Goal: Task Accomplishment & Management: Manage account settings

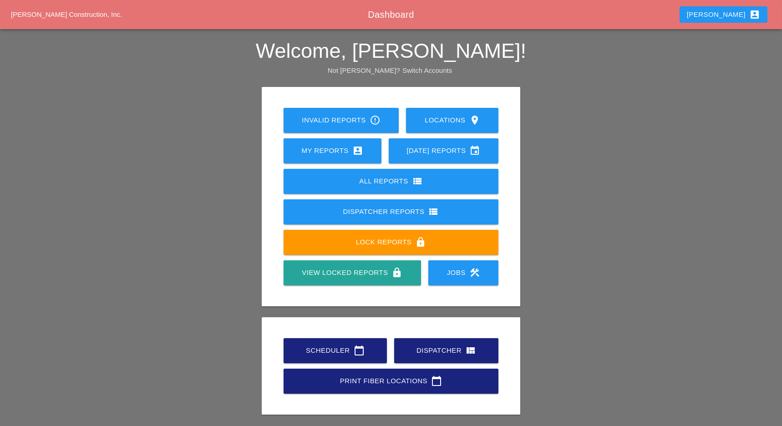
click at [323, 342] on link "Scheduler calendar_today" at bounding box center [334, 350] width 103 height 25
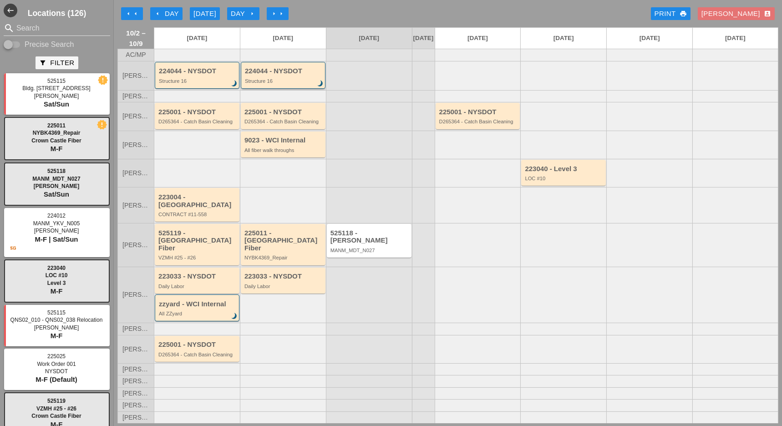
click at [284, 83] on div "224044 - NYSDOT Structure 16 brightness_3" at bounding box center [284, 75] width 78 height 16
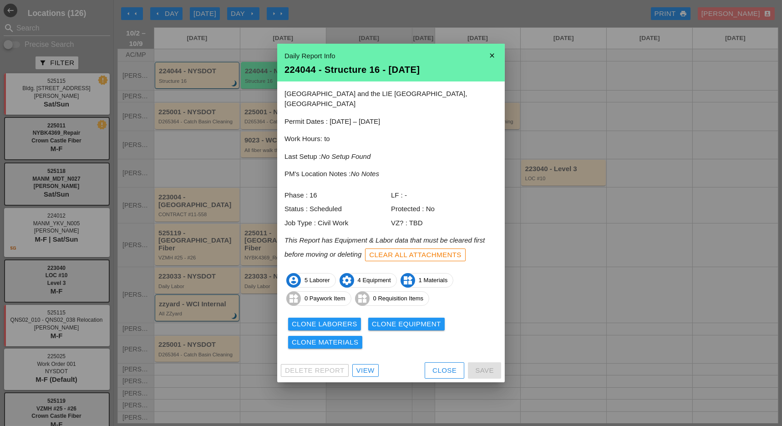
click at [489, 58] on icon "close" at bounding box center [492, 55] width 18 height 18
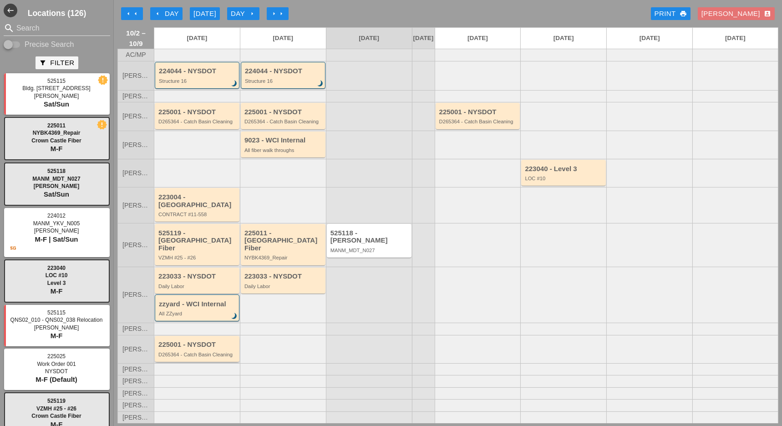
click at [185, 352] on div "225001 - NYSDOT D265364 - Catch Basin Cleaning" at bounding box center [197, 349] width 85 height 26
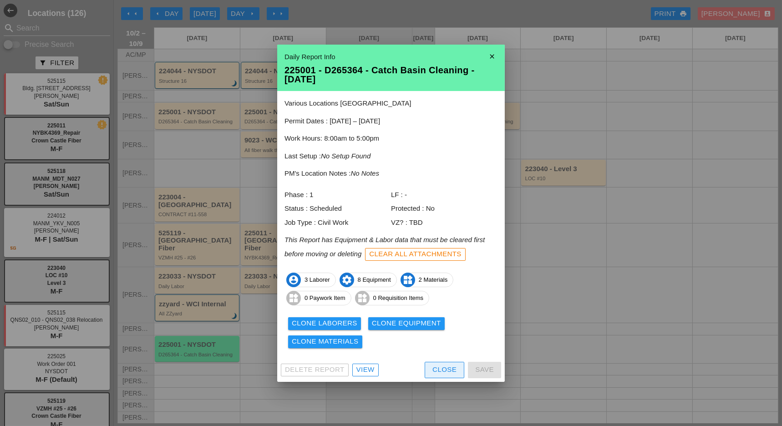
click at [445, 369] on div "Close" at bounding box center [444, 369] width 24 height 10
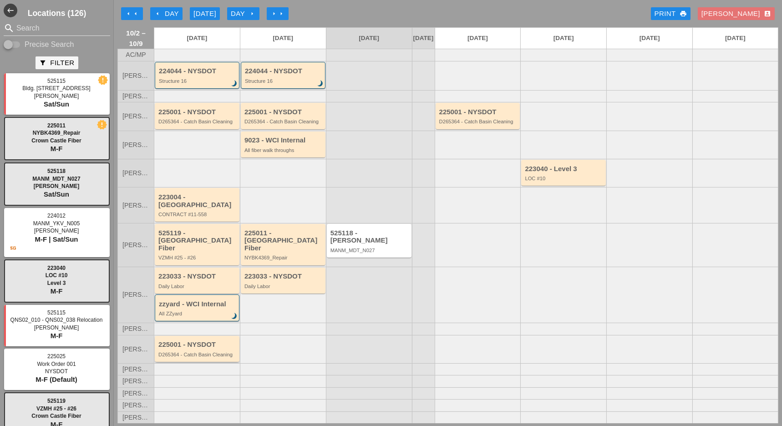
click at [200, 344] on div "225001 - NYSDOT D265364 - Catch Basin Cleaning" at bounding box center [197, 349] width 79 height 16
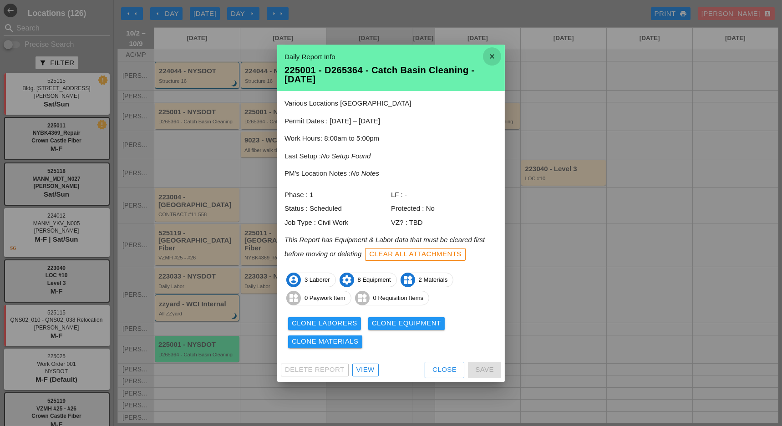
click at [492, 55] on icon "close" at bounding box center [492, 56] width 18 height 18
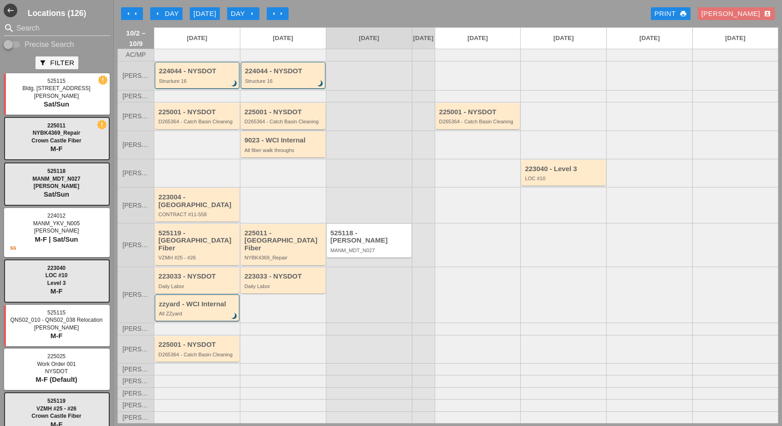
click at [276, 125] on div "225001 - NYSDOT D265364 - Catch Basin Cleaning" at bounding box center [283, 116] width 79 height 16
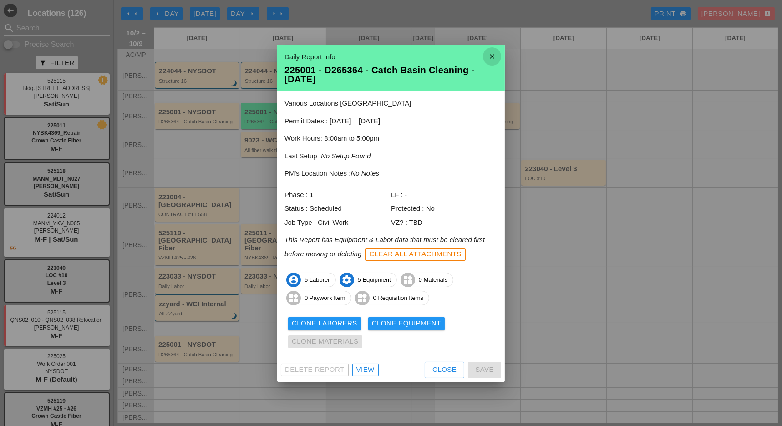
click at [490, 53] on icon "close" at bounding box center [492, 56] width 18 height 18
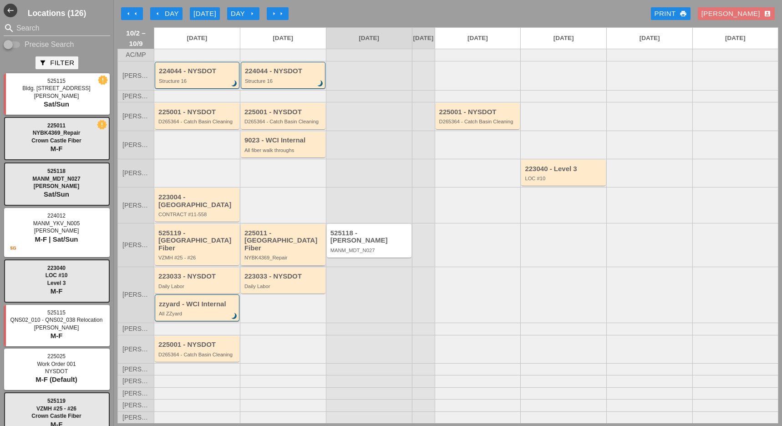
click at [281, 255] on div "NYBK4369_Repair" at bounding box center [283, 257] width 79 height 5
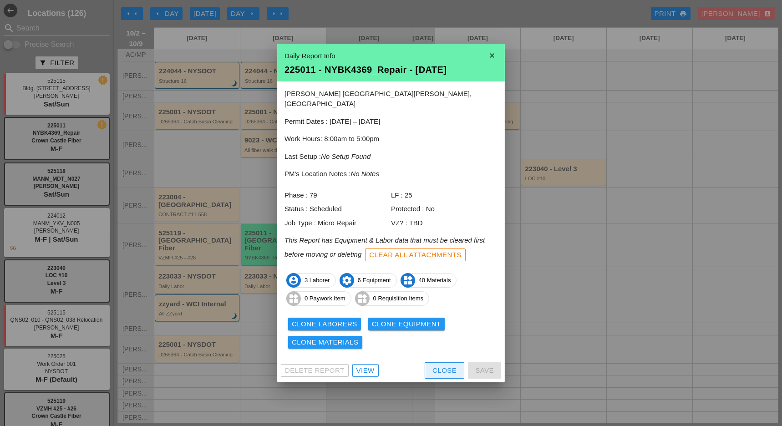
drag, startPoint x: 444, startPoint y: 366, endPoint x: 409, endPoint y: 363, distance: 34.6
click at [441, 367] on div "Close" at bounding box center [444, 370] width 24 height 10
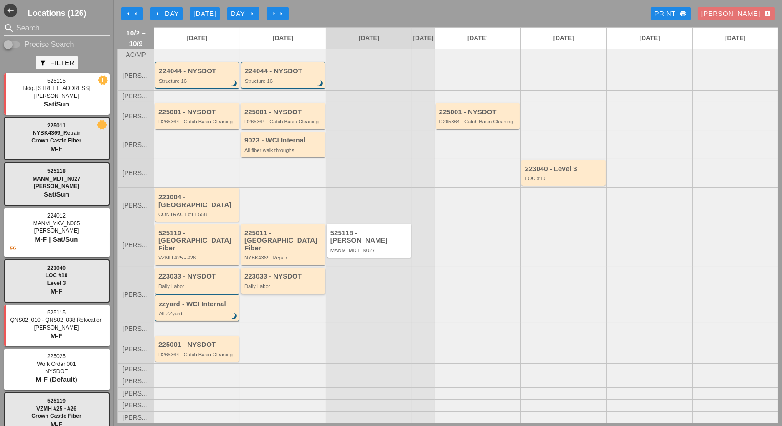
click at [276, 274] on div "223033 - NYSDOT Daily Labor" at bounding box center [283, 281] width 79 height 16
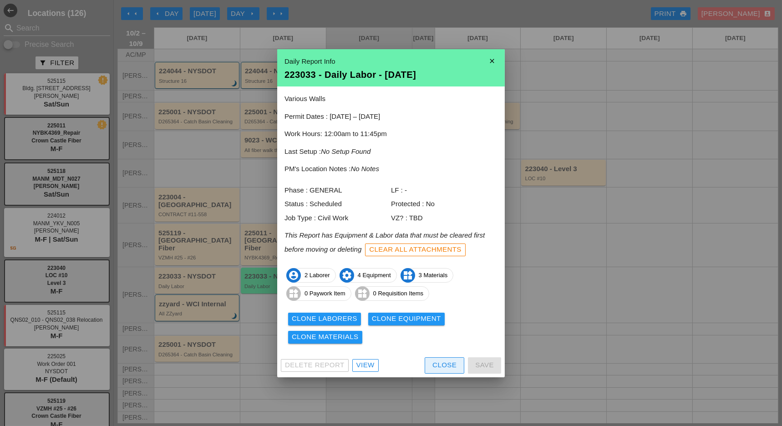
click at [435, 364] on div "Close" at bounding box center [444, 365] width 24 height 10
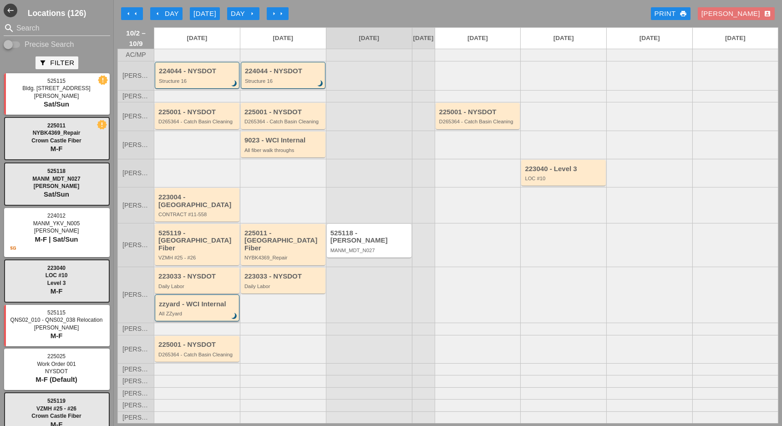
click at [222, 300] on div "zzyard - WCI Internal" at bounding box center [198, 304] width 78 height 8
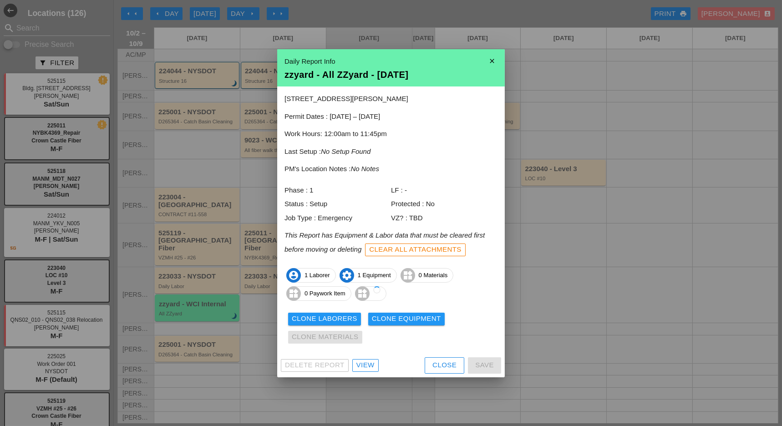
click at [364, 362] on div "View" at bounding box center [365, 365] width 18 height 10
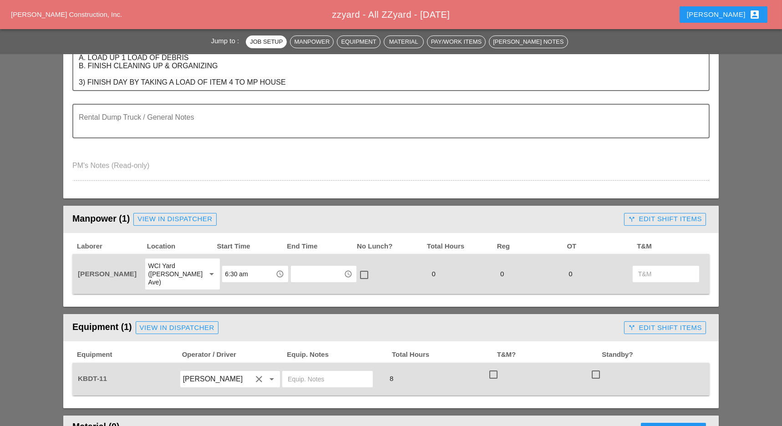
scroll to position [303, 0]
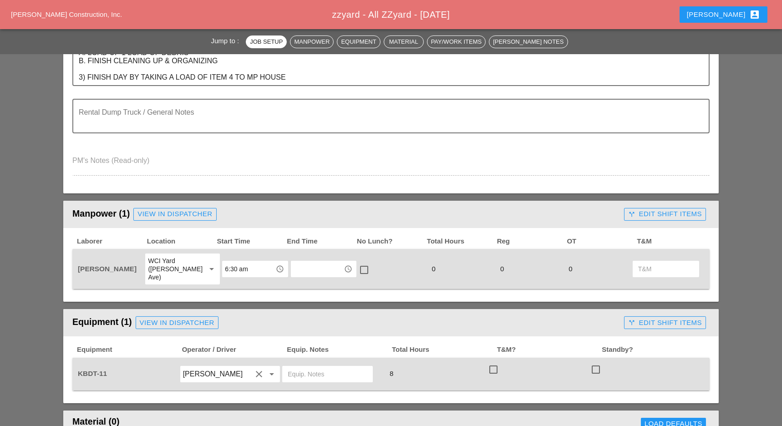
click at [317, 269] on input "text" at bounding box center [316, 269] width 47 height 15
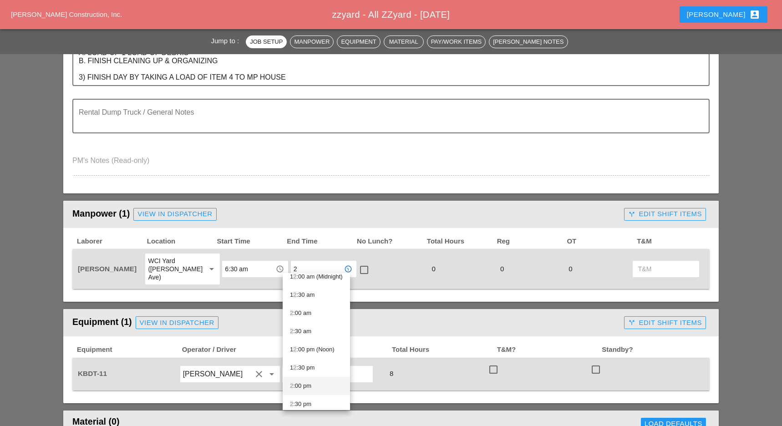
scroll to position [12, 0]
click at [303, 395] on div "2 :30 pm" at bounding box center [316, 399] width 53 height 11
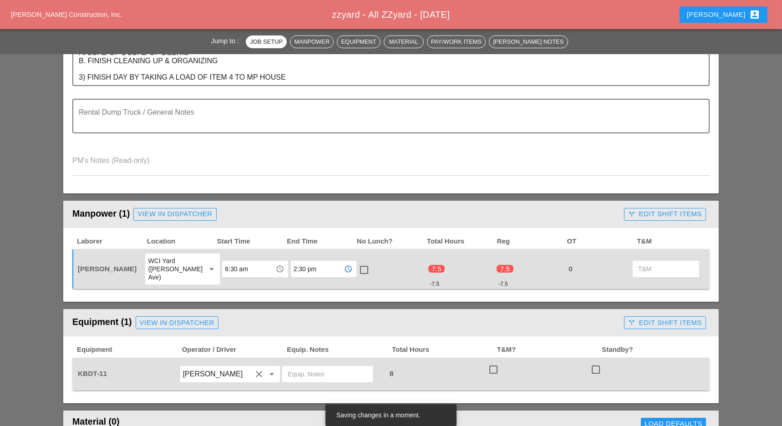
type input "2:30 pm"
click at [356, 266] on div at bounding box center [363, 269] width 15 height 15
checkbox input "true"
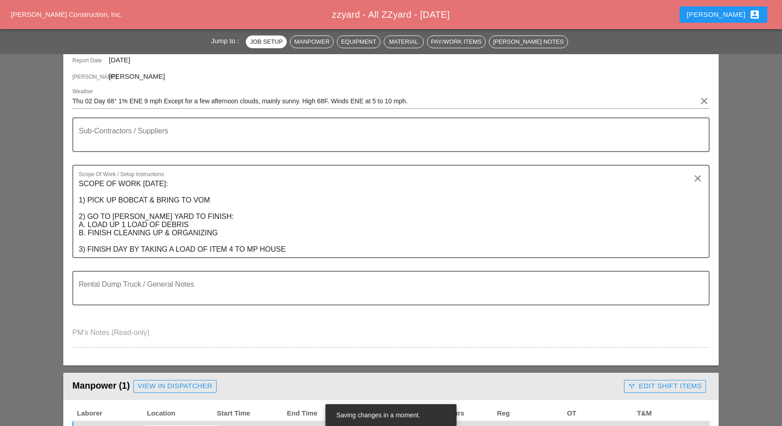
scroll to position [0, 0]
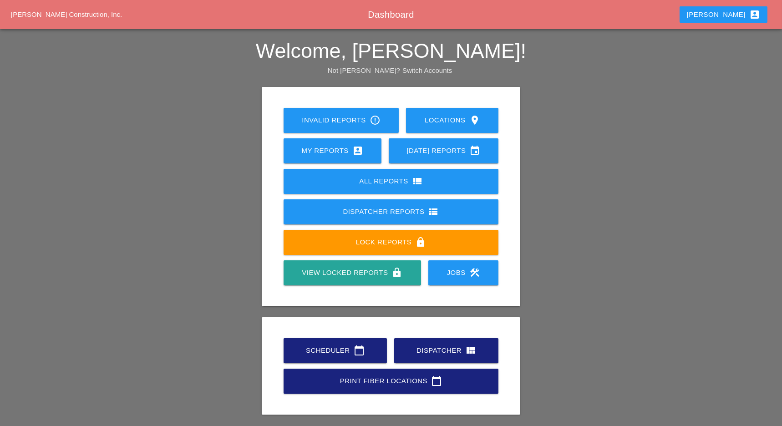
click at [429, 347] on div "Dispatcher view_quilt" at bounding box center [446, 350] width 75 height 11
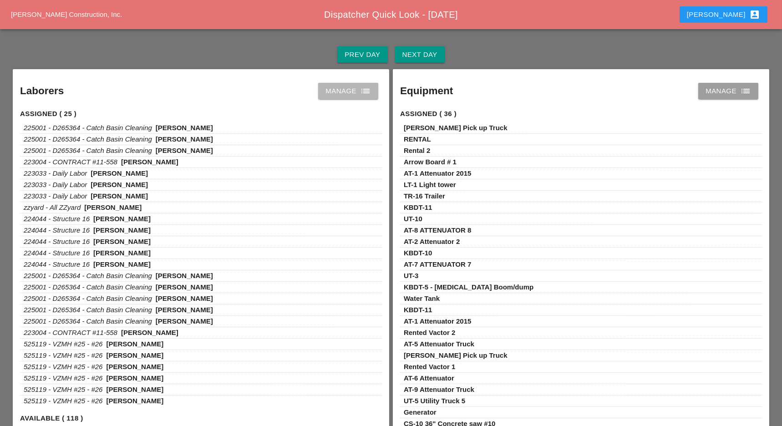
click at [353, 88] on div "Manage list" at bounding box center [347, 91] width 45 height 11
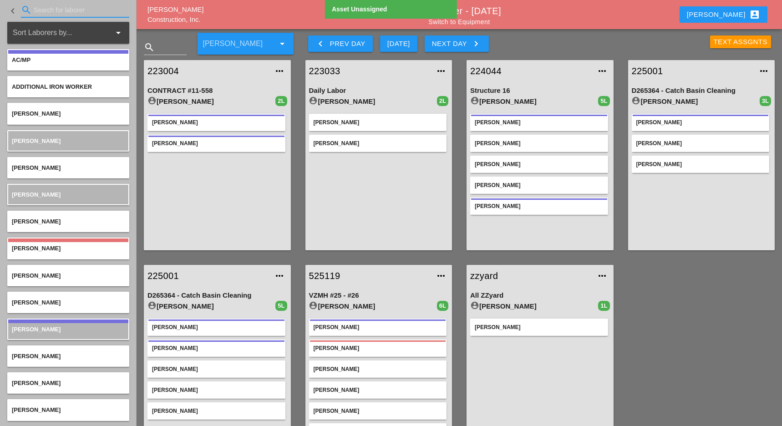
click at [53, 15] on input "Search for laborer" at bounding box center [75, 10] width 83 height 15
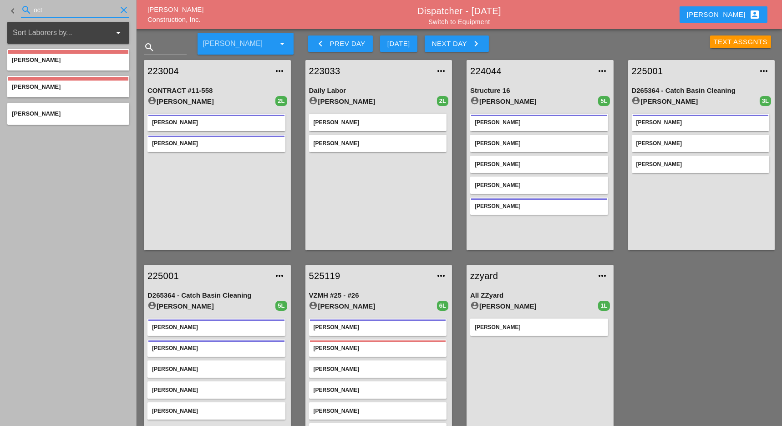
type input "oct"
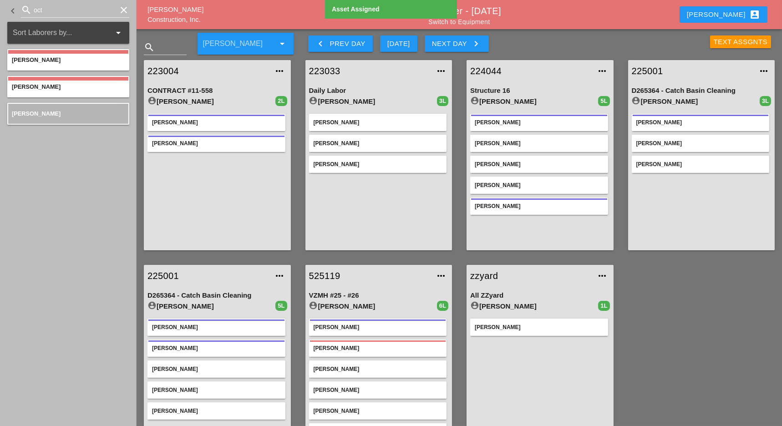
click at [444, 42] on div "Next Day keyboard_arrow_right" at bounding box center [457, 43] width 50 height 11
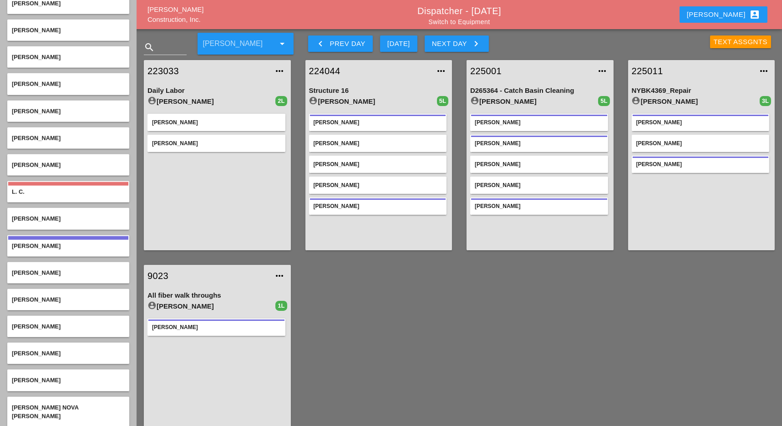
scroll to position [2244, 0]
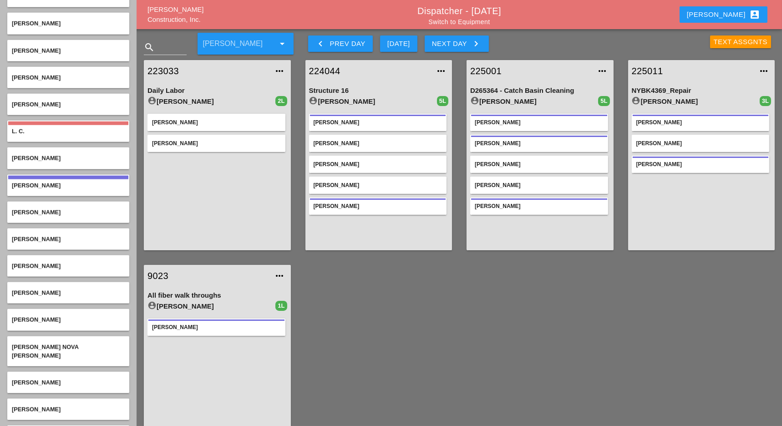
click at [340, 44] on div "keyboard_arrow_left Prev Day" at bounding box center [340, 43] width 50 height 11
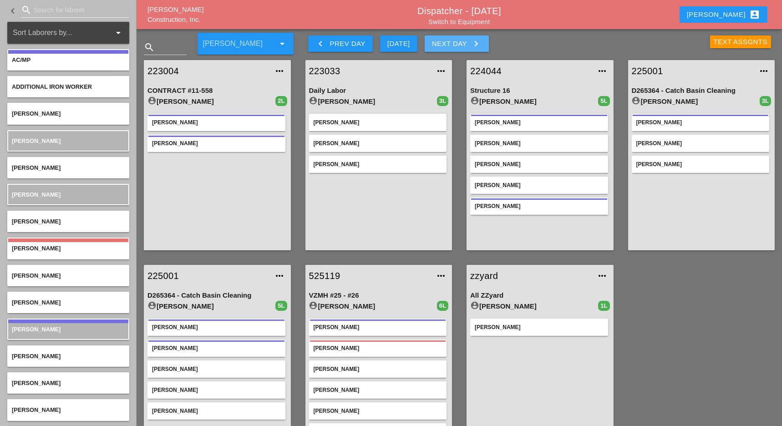
click at [440, 45] on div "Next Day keyboard_arrow_right" at bounding box center [457, 43] width 50 height 11
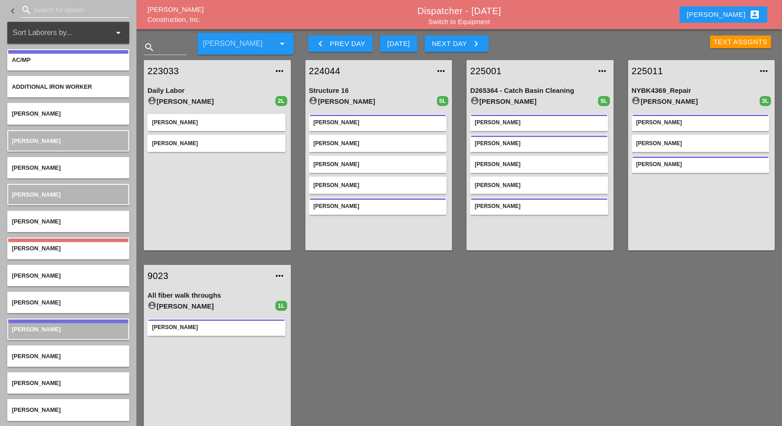
click at [49, 9] on input "Search for laborer" at bounding box center [75, 10] width 83 height 15
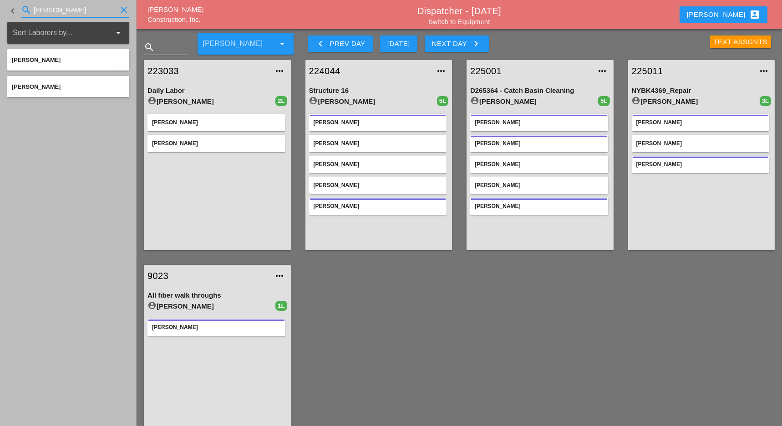
type input "[PERSON_NAME]"
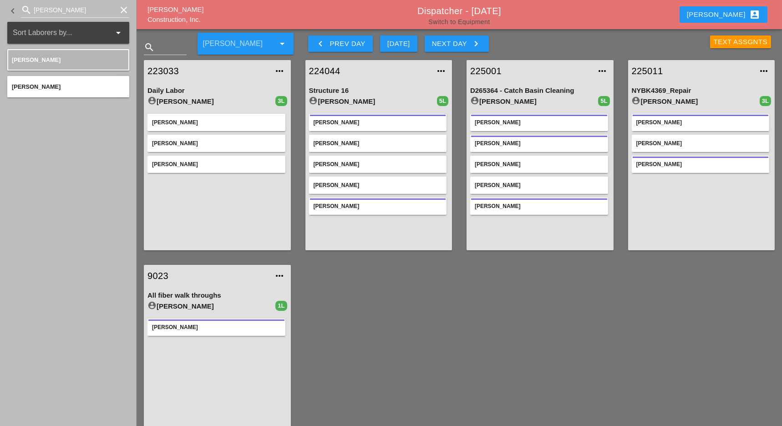
click at [443, 19] on link "Switch to Equipment" at bounding box center [458, 21] width 61 height 7
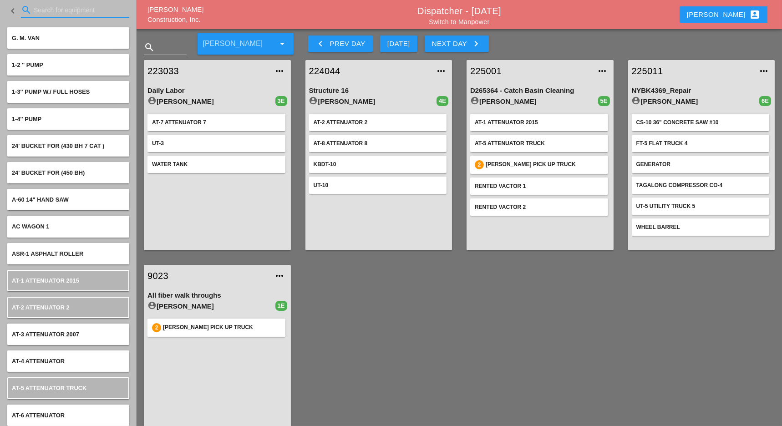
click at [56, 8] on input "Search for equipment" at bounding box center [75, 10] width 83 height 15
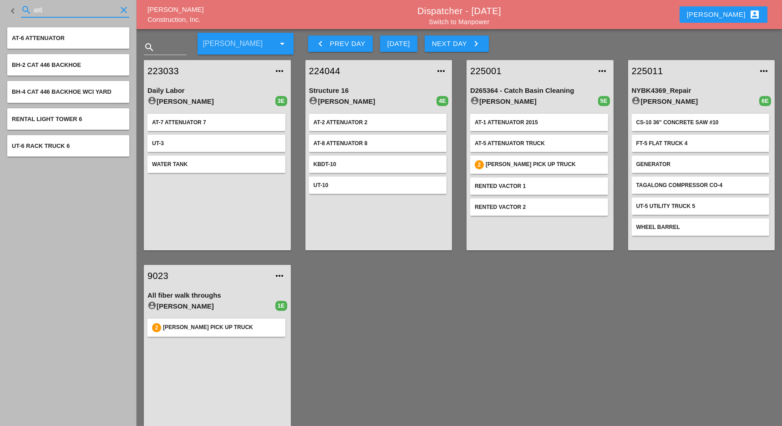
type input "at6"
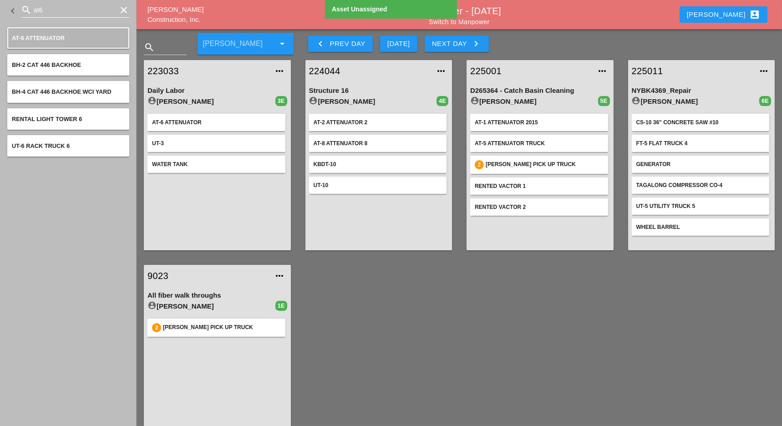
click at [50, 10] on input "at6" at bounding box center [75, 10] width 83 height 15
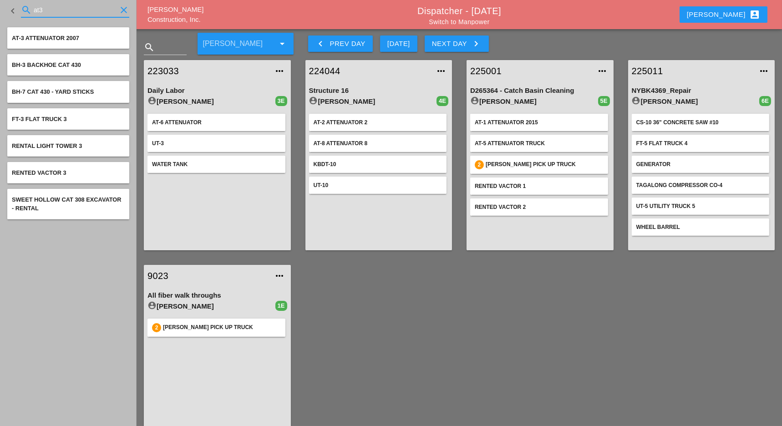
type input "at3"
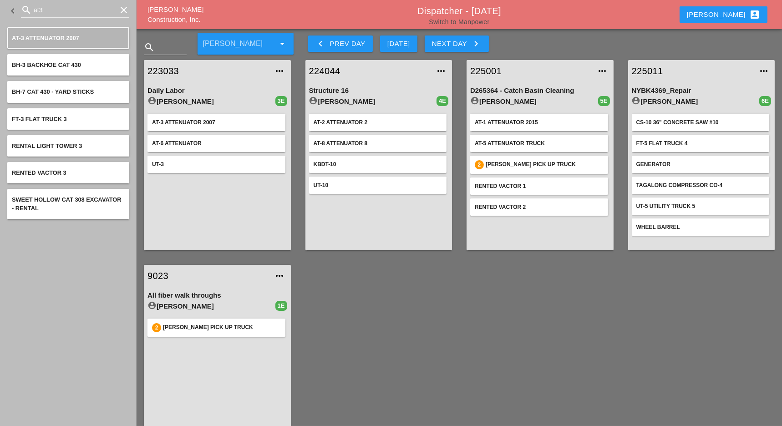
click at [458, 21] on link "Switch to Manpower" at bounding box center [459, 21] width 61 height 7
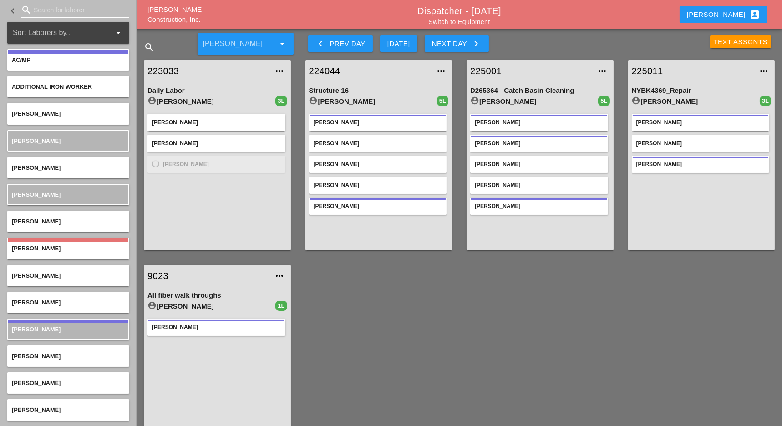
click at [55, 9] on input "Search for laborer" at bounding box center [75, 10] width 83 height 15
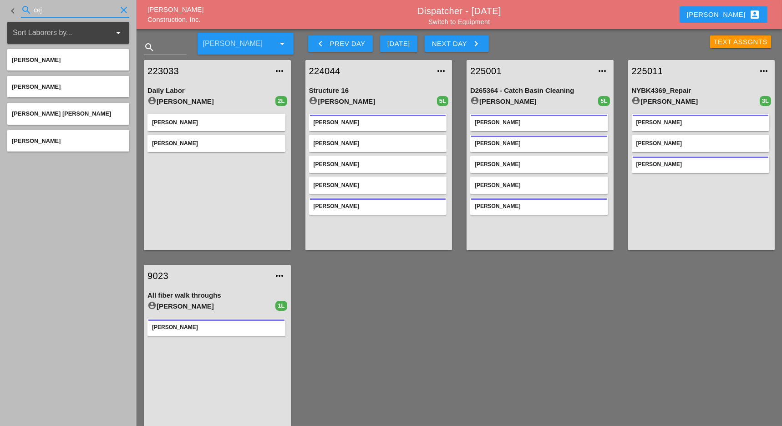
type input "cej"
click at [456, 22] on link "Switch to Equipment" at bounding box center [458, 21] width 61 height 7
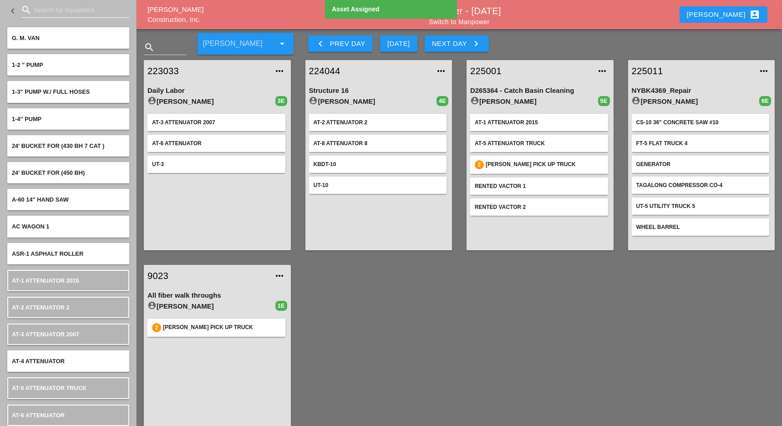
click at [55, 13] on input "Search for equipment" at bounding box center [75, 10] width 83 height 15
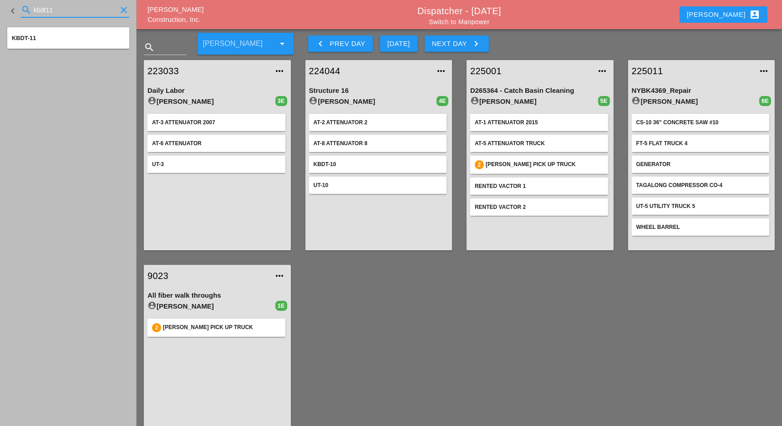
type input "kbdt11"
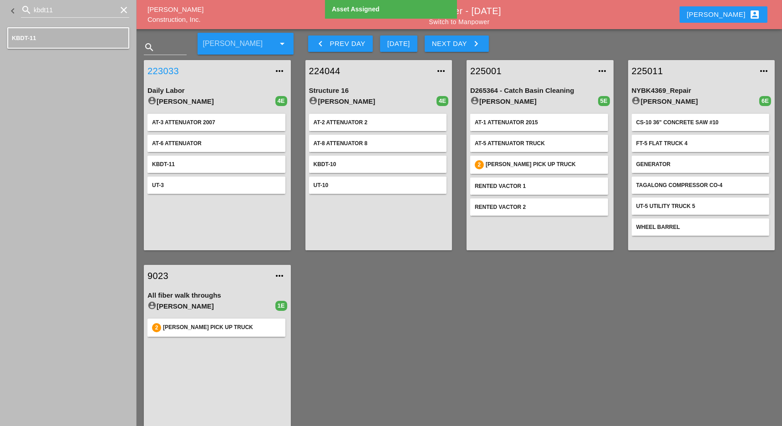
click at [167, 71] on link "223033" at bounding box center [207, 71] width 121 height 14
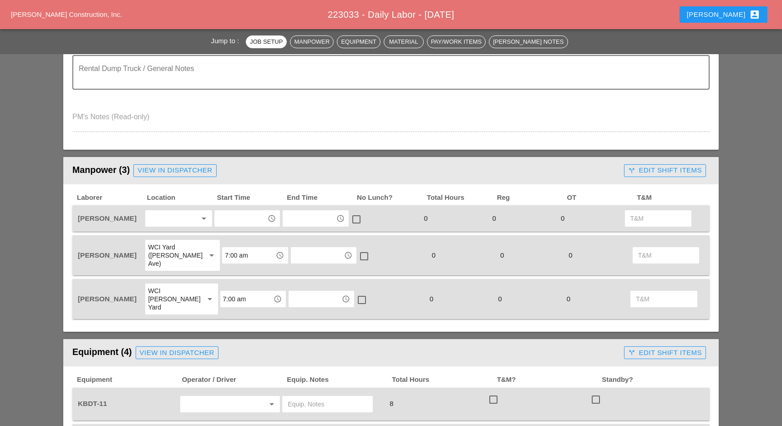
scroll to position [303, 0]
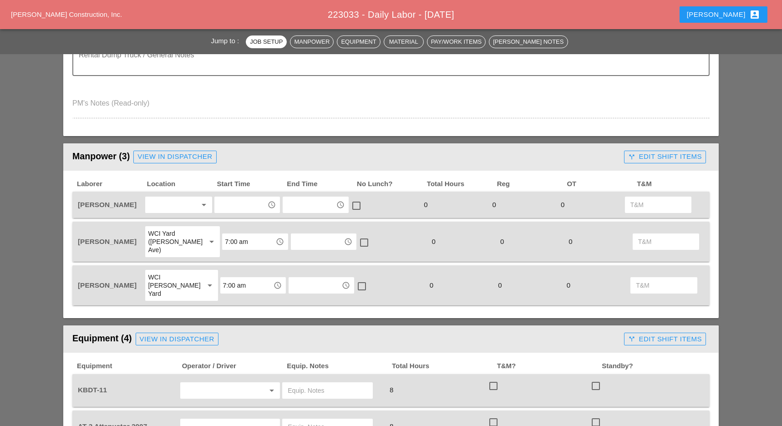
click at [176, 200] on div at bounding box center [172, 204] width 48 height 15
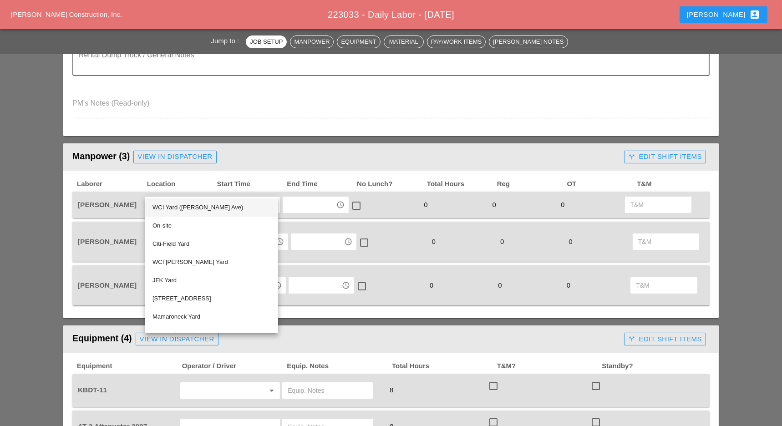
click at [197, 206] on div "WCI Yard ([PERSON_NAME] Ave)" at bounding box center [211, 207] width 118 height 11
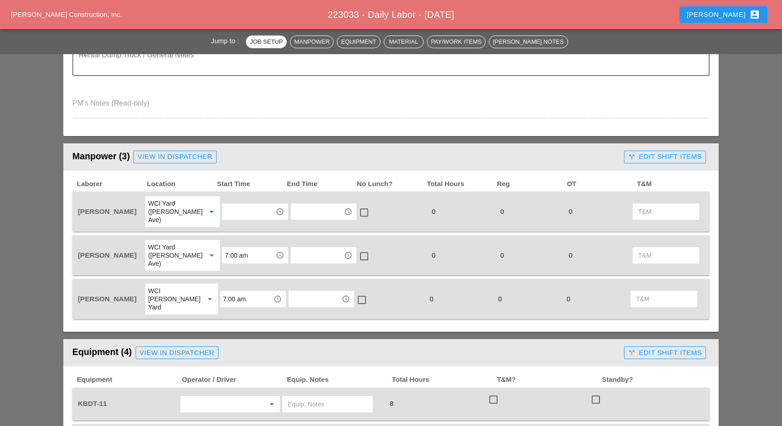
click at [225, 207] on input "text" at bounding box center [248, 211] width 47 height 15
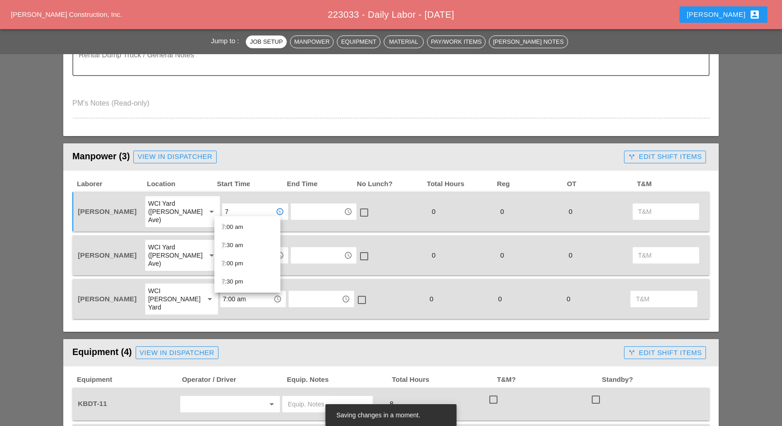
click at [232, 222] on div "7 :00 am" at bounding box center [247, 227] width 51 height 11
drag, startPoint x: 245, startPoint y: 206, endPoint x: 216, endPoint y: 207, distance: 29.6
click at [222, 207] on div "7:00 am access_time" at bounding box center [255, 211] width 66 height 16
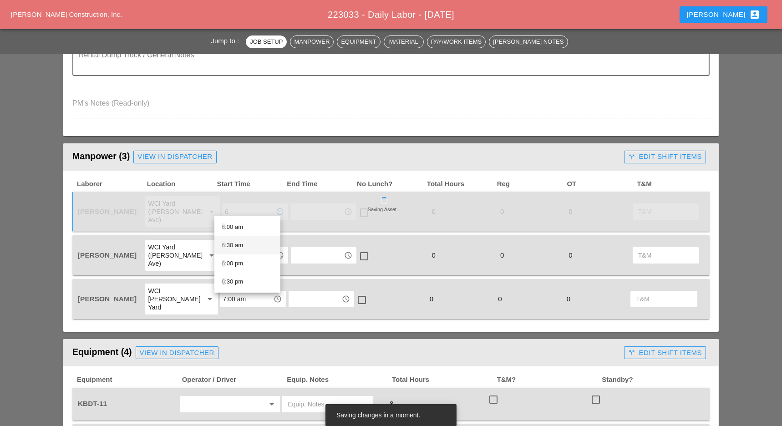
click at [235, 240] on div "6 :30 am" at bounding box center [247, 245] width 51 height 11
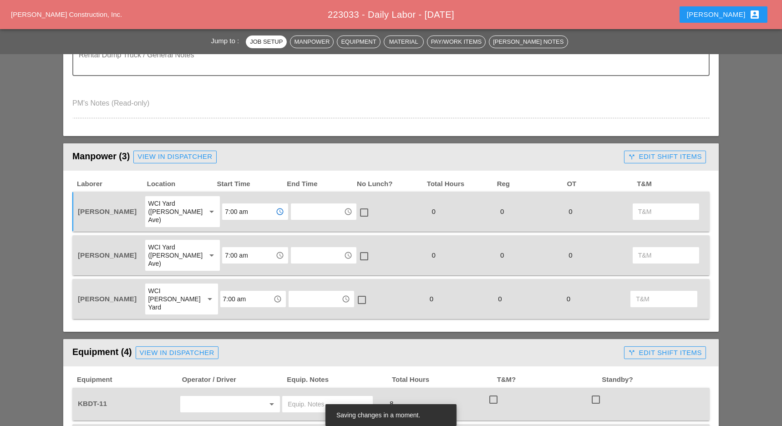
click at [240, 208] on input "7:00 am" at bounding box center [248, 211] width 47 height 15
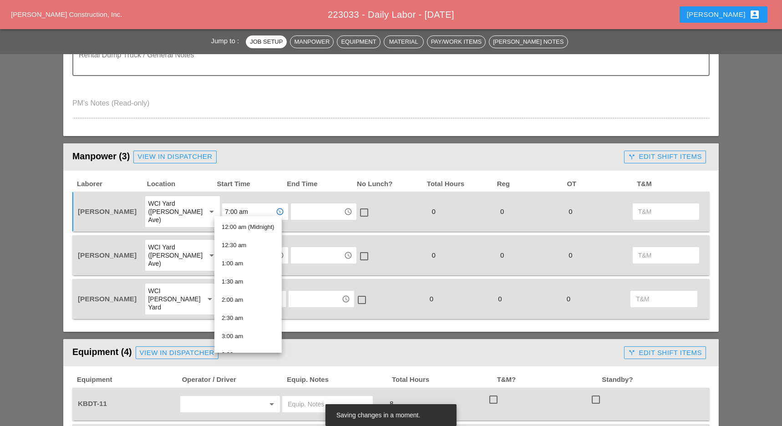
drag, startPoint x: 247, startPoint y: 205, endPoint x: 219, endPoint y: 205, distance: 27.8
click at [225, 205] on input "7:00 am" at bounding box center [248, 211] width 47 height 15
click at [245, 206] on input "7:00 am" at bounding box center [248, 211] width 47 height 15
drag, startPoint x: 247, startPoint y: 205, endPoint x: 212, endPoint y: 206, distance: 35.0
click at [221, 205] on div "7:00 am access_time" at bounding box center [255, 211] width 68 height 33
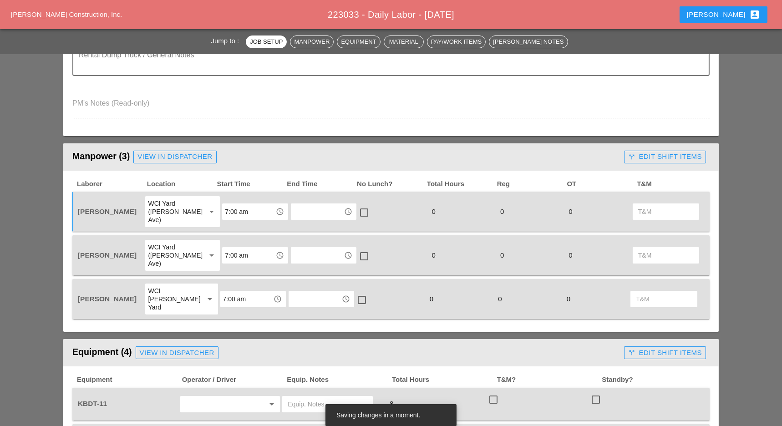
click at [251, 207] on input "7:00 am" at bounding box center [248, 211] width 47 height 15
click at [235, 244] on div "6 :30 am" at bounding box center [247, 245] width 51 height 11
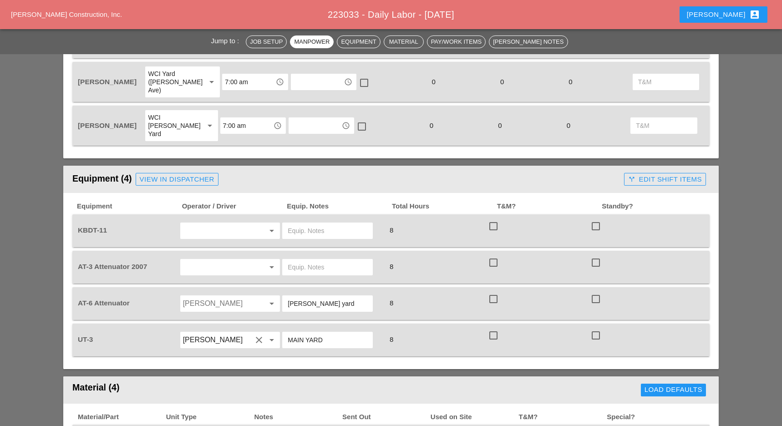
scroll to position [485, 0]
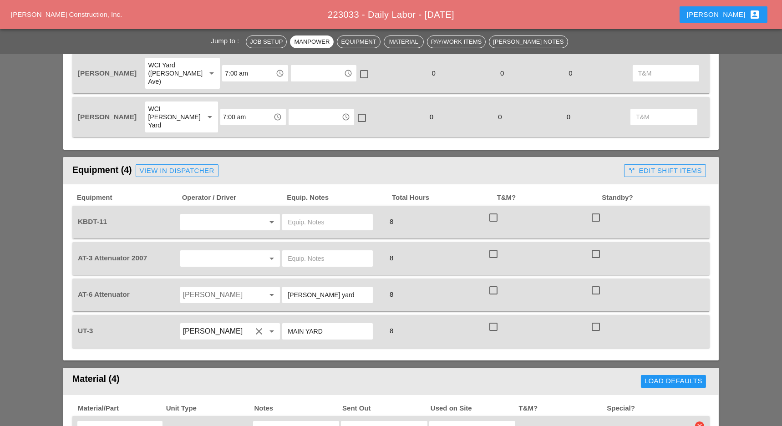
type input "6:30 am"
click at [198, 214] on div "arrow_drop_down" at bounding box center [230, 222] width 100 height 16
click at [209, 214] on div "[PERSON_NAME]" at bounding box center [230, 216] width 86 height 11
type input "[PERSON_NAME]"
click at [202, 251] on input "text" at bounding box center [217, 258] width 69 height 15
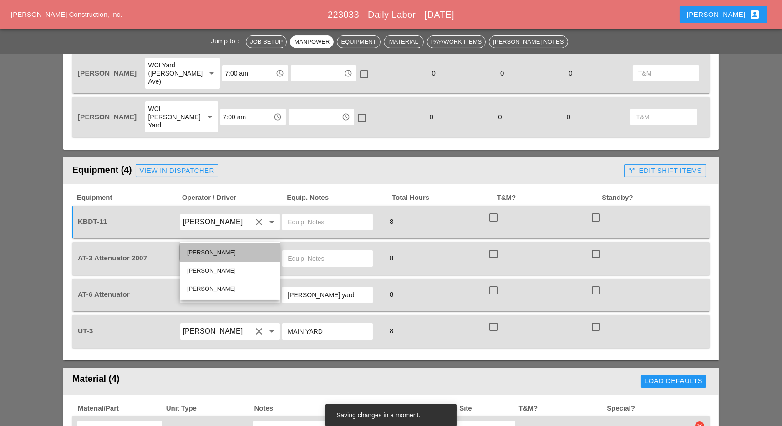
click at [211, 252] on div "[PERSON_NAME]" at bounding box center [230, 252] width 86 height 11
type input "[PERSON_NAME]"
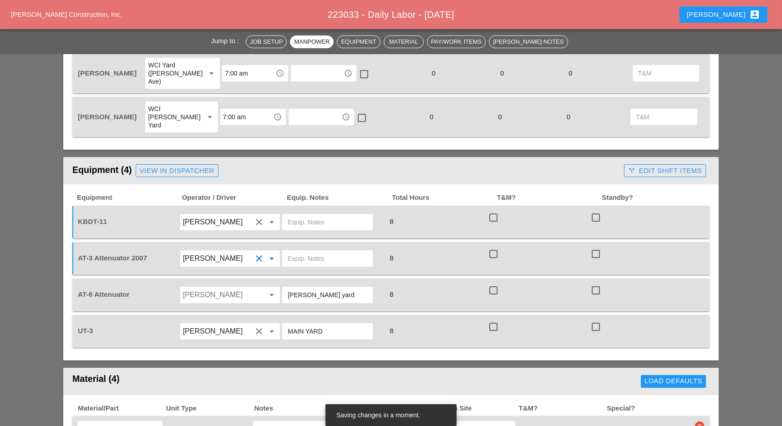
click at [211, 288] on input "Jessica Godoy" at bounding box center [217, 295] width 69 height 15
click at [202, 323] on div "[PERSON_NAME]" at bounding box center [230, 325] width 86 height 11
type input "[PERSON_NAME]"
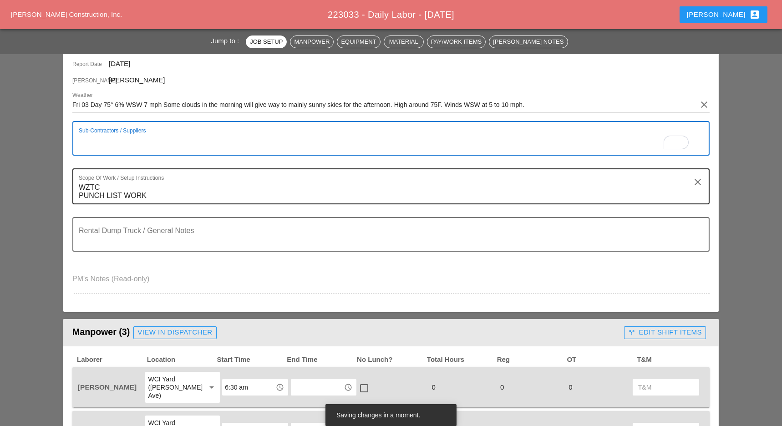
scroll to position [121, 0]
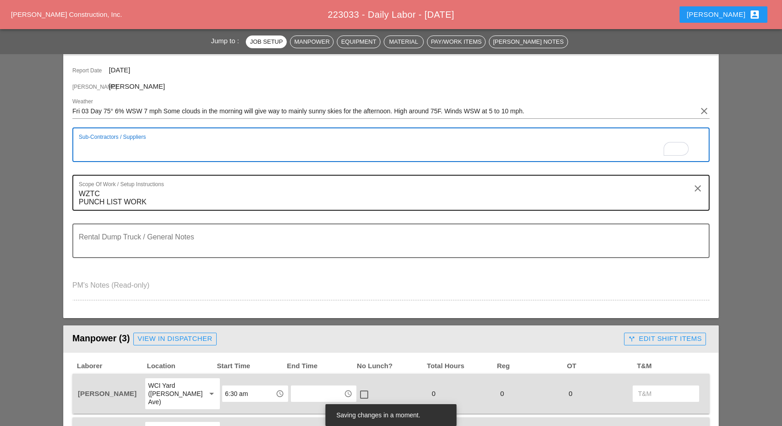
click at [76, 190] on div "Scope Of Work / Setup Instructions WZTC PUNCH LIST WORK clear" at bounding box center [390, 193] width 637 height 36
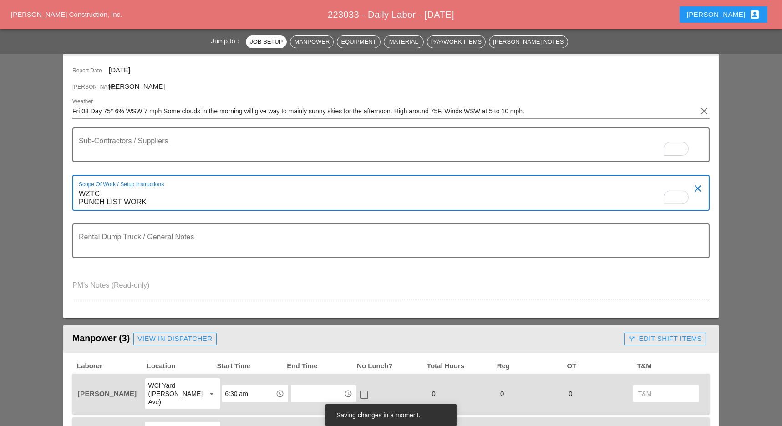
click at [79, 190] on textarea "WZTC PUNCH LIST WORK" at bounding box center [387, 198] width 617 height 23
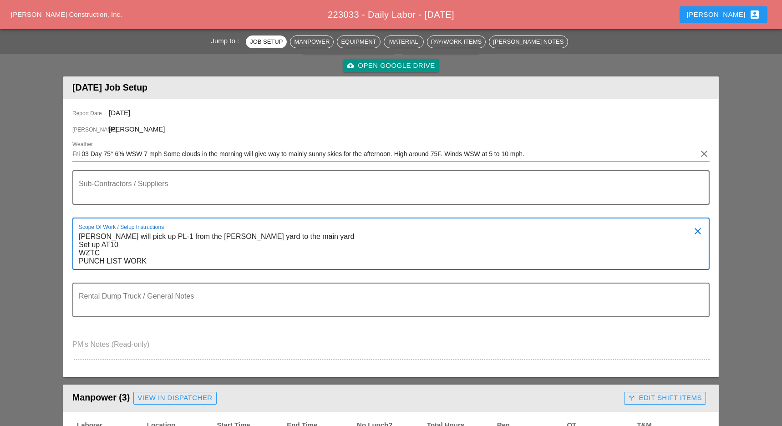
scroll to position [0, 0]
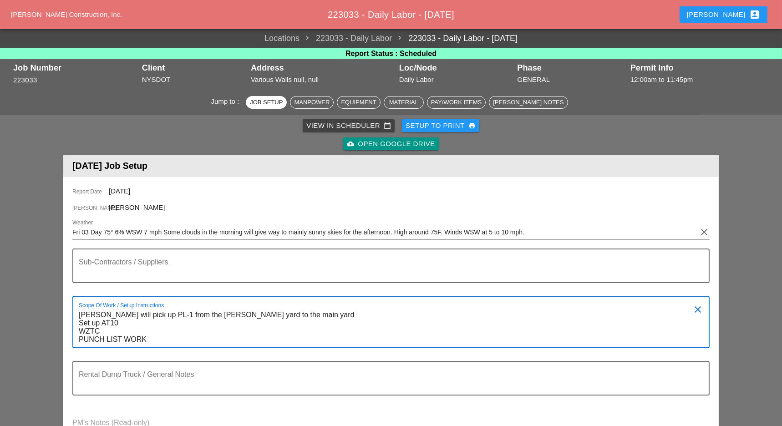
type textarea "[PERSON_NAME] will pick up PL-1 from the [PERSON_NAME] yard to the main yard Se…"
click at [452, 127] on div "Setup to Print print" at bounding box center [440, 126] width 70 height 10
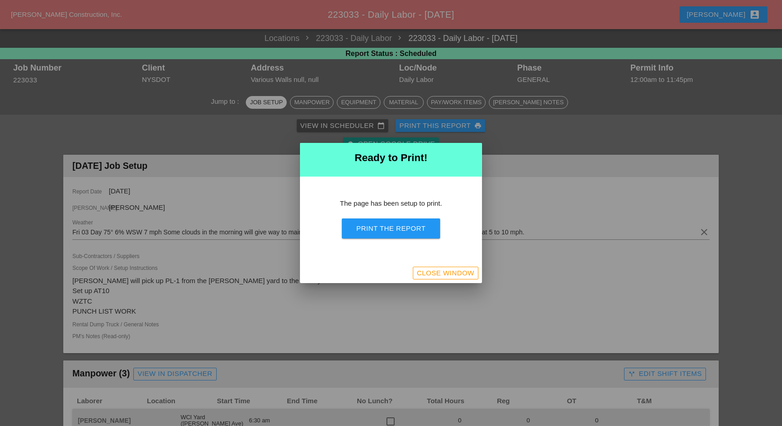
click at [406, 224] on div "Print the Report" at bounding box center [390, 228] width 69 height 10
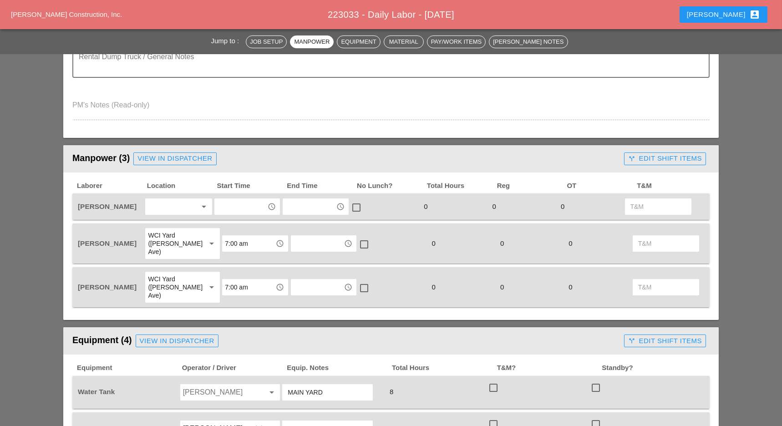
scroll to position [341, 0]
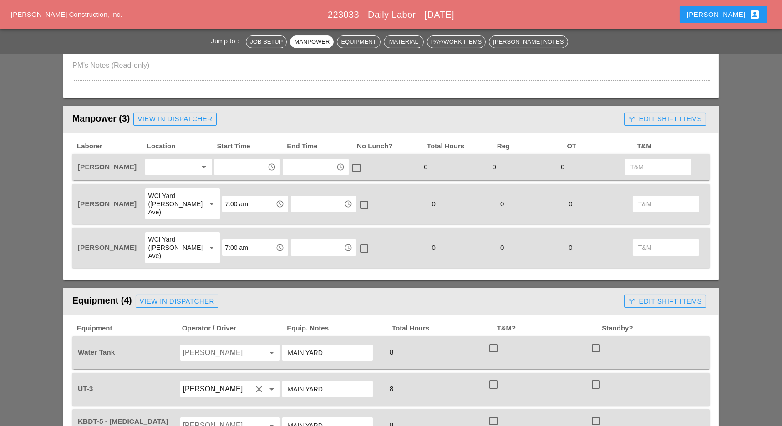
drag, startPoint x: 162, startPoint y: 166, endPoint x: 173, endPoint y: 166, distance: 10.9
click at [163, 166] on div at bounding box center [172, 167] width 48 height 15
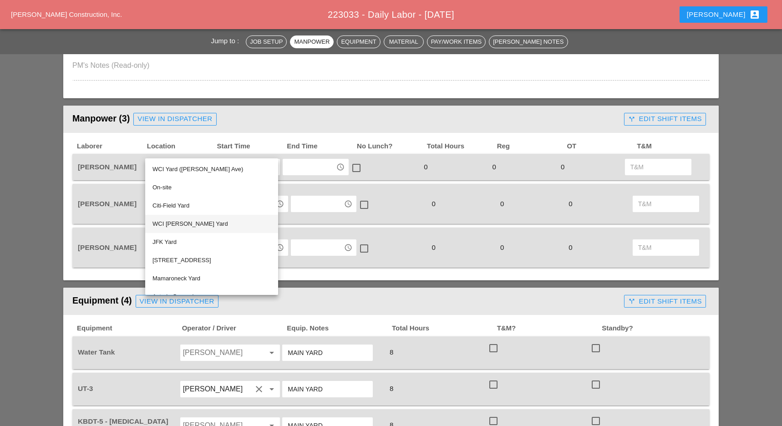
click at [179, 219] on div "WCI [PERSON_NAME] Yard" at bounding box center [211, 223] width 118 height 11
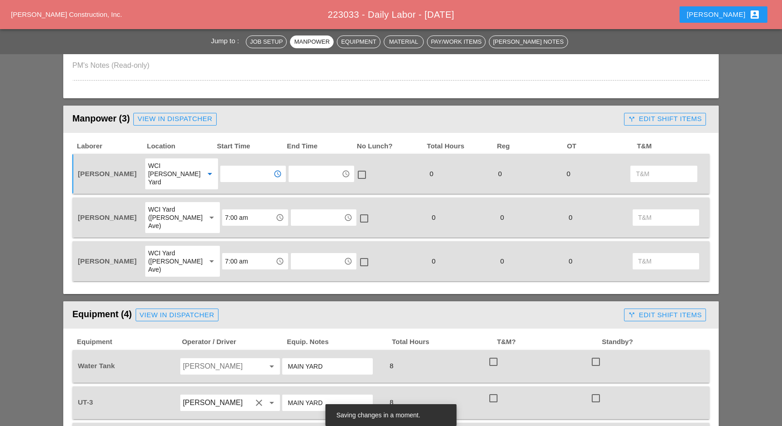
click at [227, 167] on input "text" at bounding box center [246, 174] width 47 height 15
drag, startPoint x: 243, startPoint y: 187, endPoint x: 239, endPoint y: 189, distance: 4.7
click at [242, 188] on div "7 :00 am" at bounding box center [247, 189] width 51 height 11
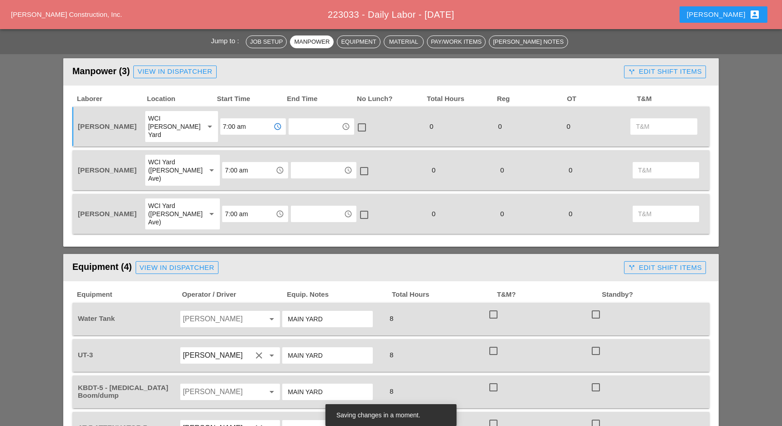
scroll to position [402, 0]
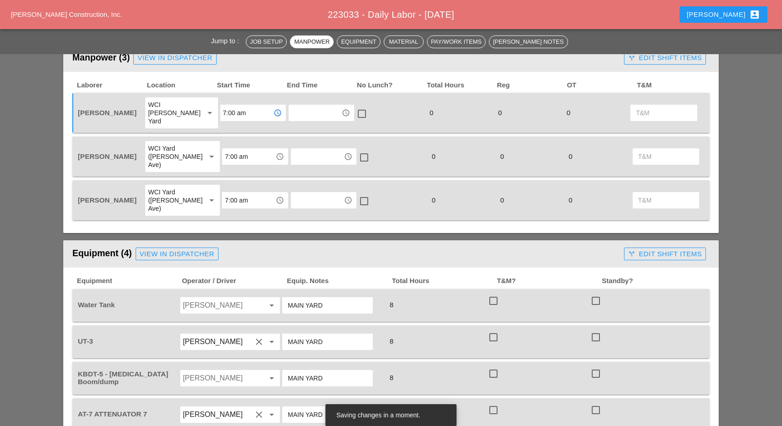
type input "7:00 am"
click at [167, 188] on div "WCI Yard ([PERSON_NAME] Ave)" at bounding box center [173, 200] width 50 height 25
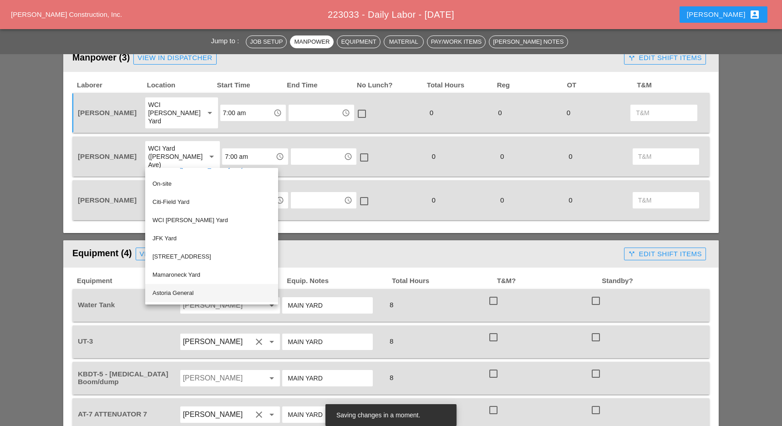
scroll to position [0, 0]
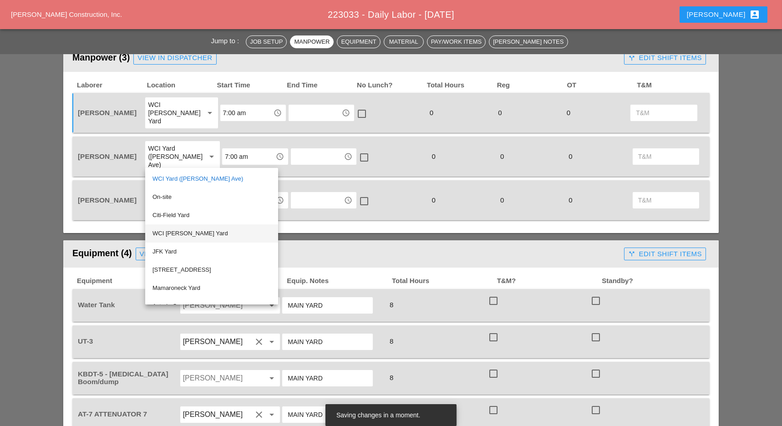
click at [183, 232] on div "WCI [PERSON_NAME] Yard" at bounding box center [211, 233] width 118 height 11
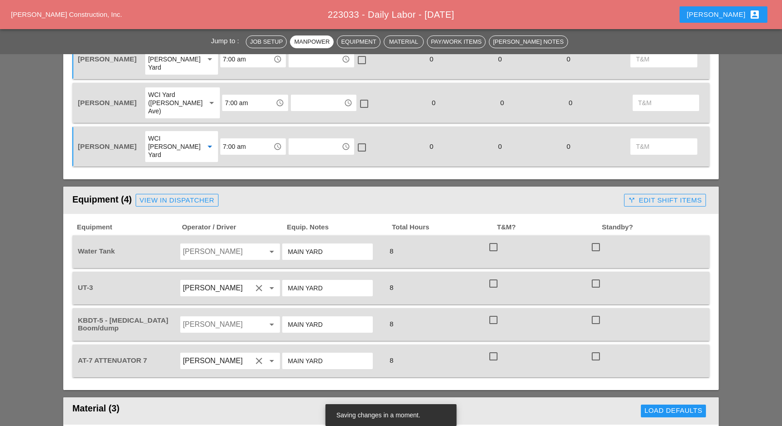
scroll to position [462, 0]
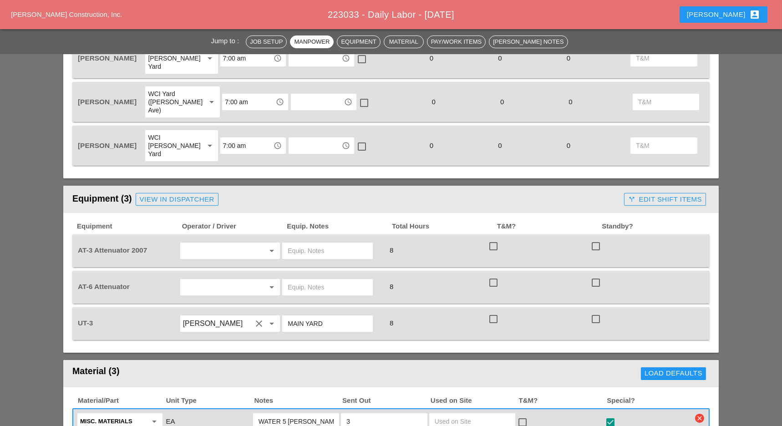
scroll to position [485, 0]
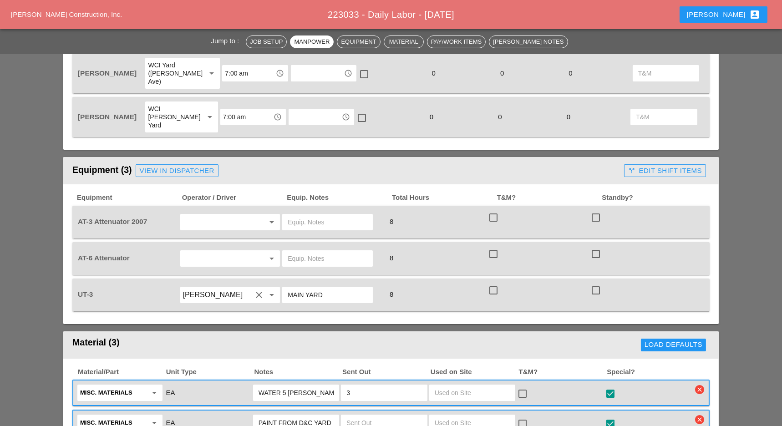
click at [193, 215] on input "text" at bounding box center [217, 222] width 69 height 15
click at [199, 247] on div "[PERSON_NAME]" at bounding box center [230, 252] width 86 height 11
type input "[PERSON_NAME]"
click at [199, 251] on input "text" at bounding box center [217, 258] width 69 height 15
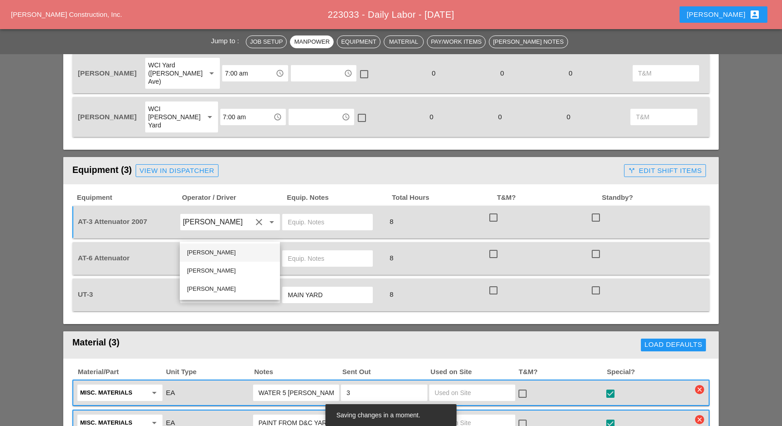
click at [200, 251] on div "[PERSON_NAME]" at bounding box center [230, 252] width 86 height 11
type input "[PERSON_NAME]"
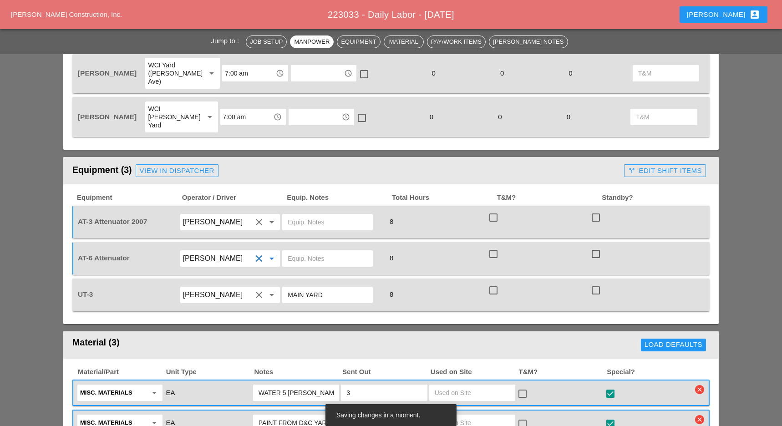
click at [302, 215] on input "text" at bounding box center [328, 222] width 80 height 15
drag, startPoint x: 338, startPoint y: 196, endPoint x: 285, endPoint y: 197, distance: 52.3
click at [285, 214] on div "[PERSON_NAME] yard" at bounding box center [327, 222] width 91 height 16
type input "[PERSON_NAME] yard"
click at [304, 250] on div at bounding box center [327, 258] width 91 height 16
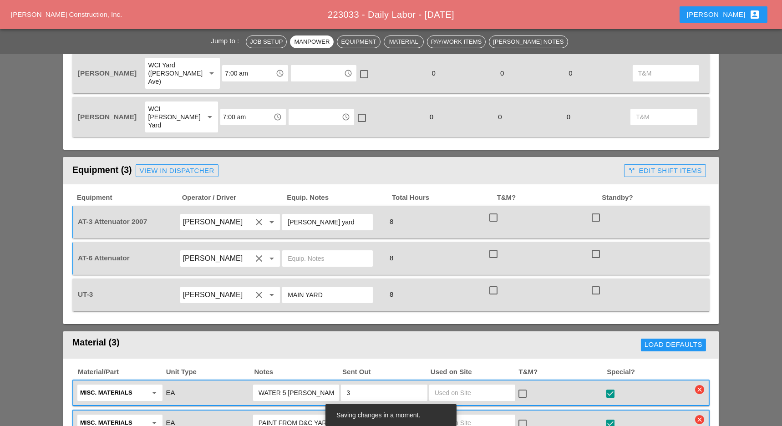
paste input "[PERSON_NAME] yard"
click at [310, 251] on input "[PERSON_NAME] yard" at bounding box center [328, 258] width 80 height 15
paste input "[PERSON_NAME] yard"
click at [355, 251] on input "[PERSON_NAME] yard" at bounding box center [328, 258] width 80 height 15
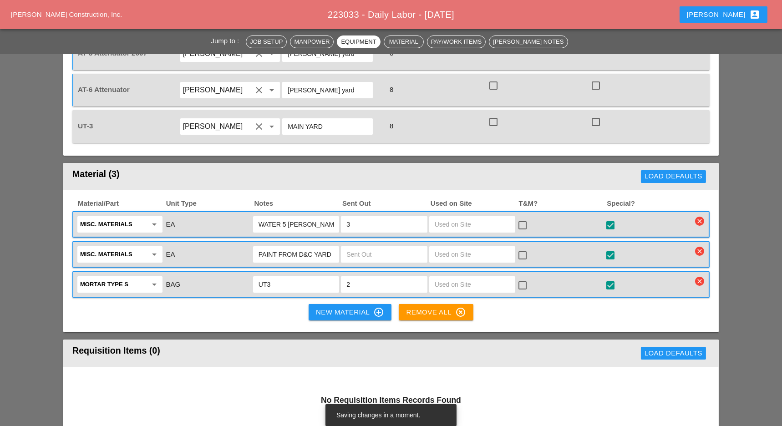
scroll to position [667, 0]
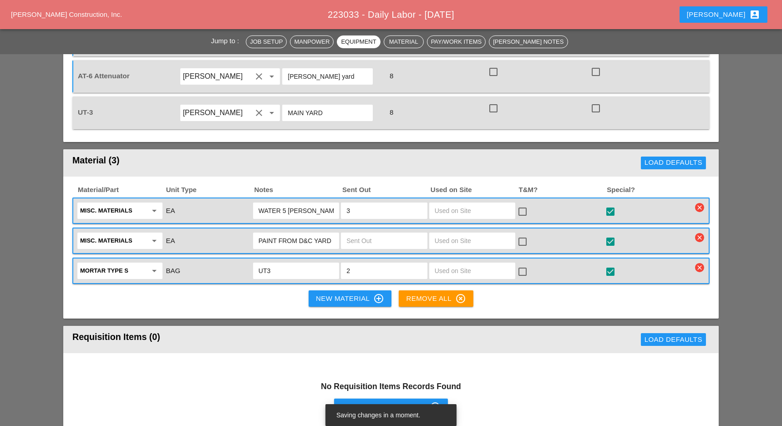
type input "[PERSON_NAME] yard"
click at [697, 263] on icon "clear" at bounding box center [699, 267] width 9 height 9
click at [697, 217] on div "Are you Sure?" at bounding box center [700, 220] width 58 height 10
click at [332, 326] on header "Requisition Items (0) Load Defaults" at bounding box center [390, 339] width 655 height 27
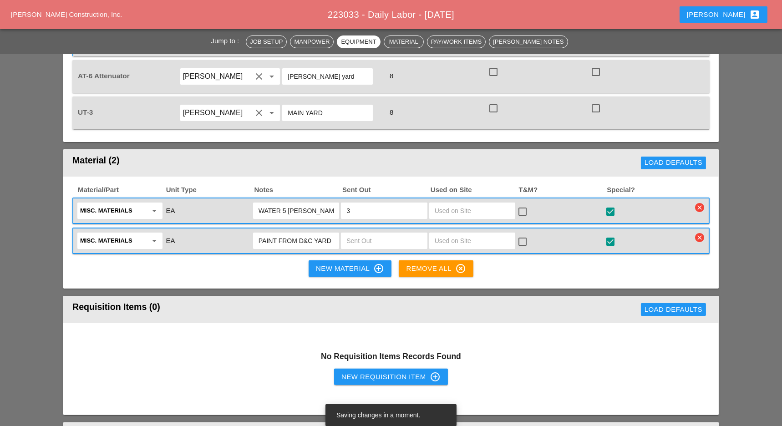
click at [345, 263] on div "New Material control_point" at bounding box center [350, 268] width 68 height 11
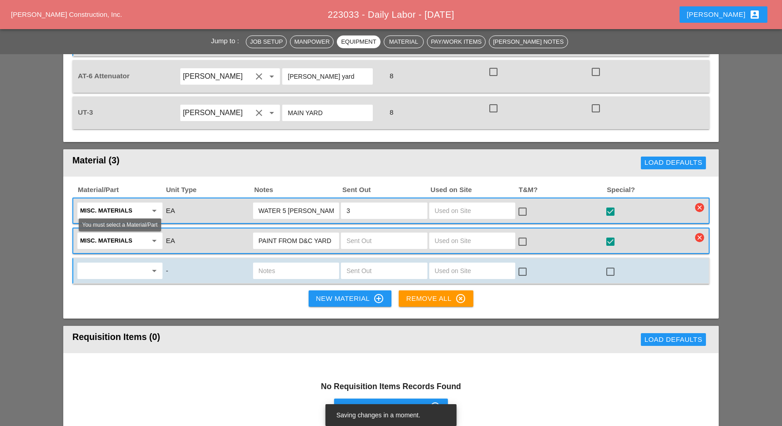
click at [111, 263] on input "text" at bounding box center [113, 270] width 67 height 15
type input "G"
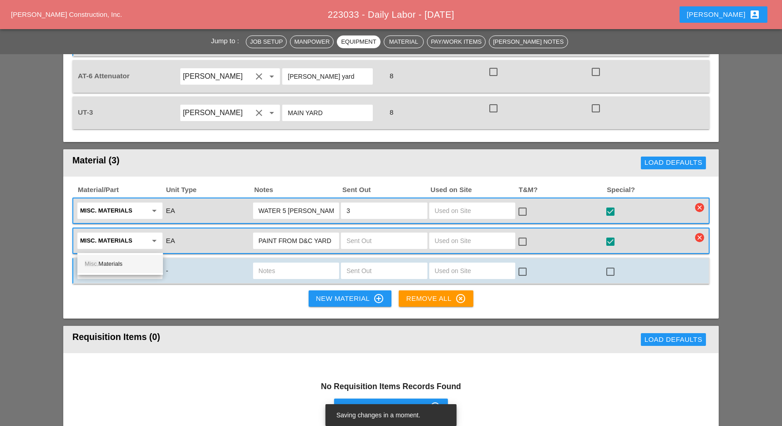
click at [112, 263] on div "Misc. Materials" at bounding box center [120, 263] width 71 height 11
type input "Misc. Materials"
click at [267, 263] on input "text" at bounding box center [295, 270] width 75 height 15
type input "1107 grout bags"
click at [361, 263] on input "text" at bounding box center [383, 270] width 75 height 15
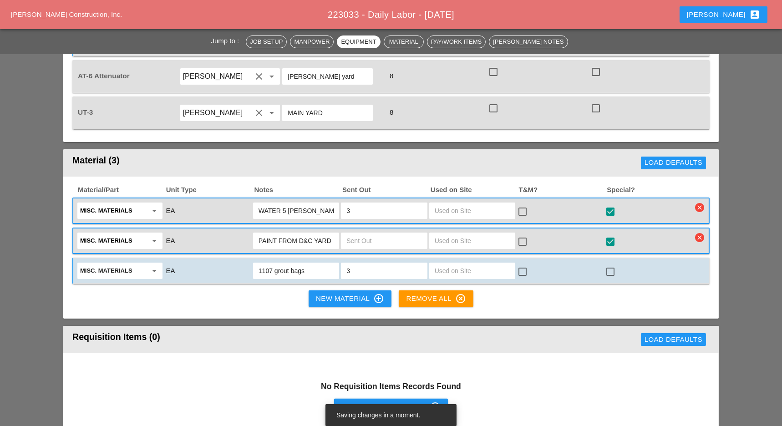
type input "3"
click at [351, 293] on div "New Material control_point" at bounding box center [350, 298] width 68 height 11
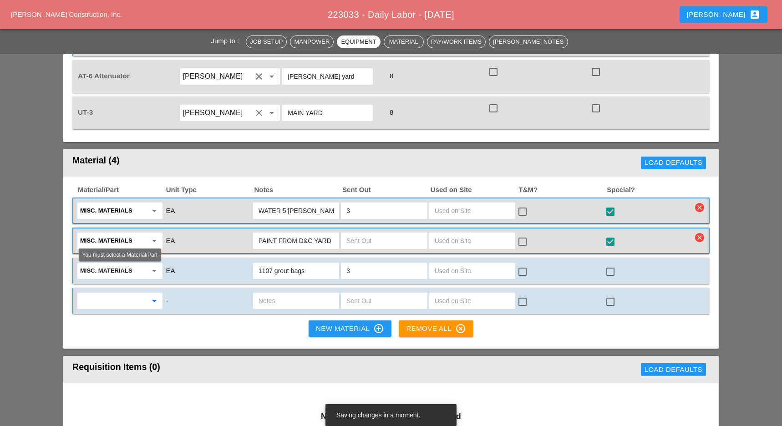
click at [117, 293] on input "text" at bounding box center [113, 300] width 67 height 15
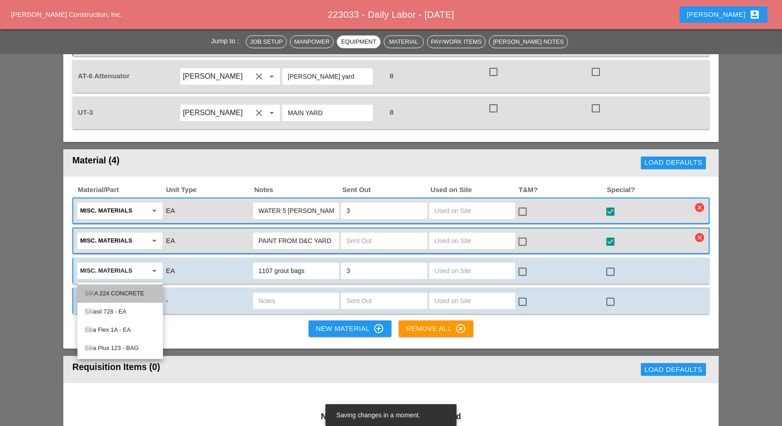
click at [134, 290] on div "SIK A 224 CONCRETE" at bounding box center [120, 293] width 71 height 11
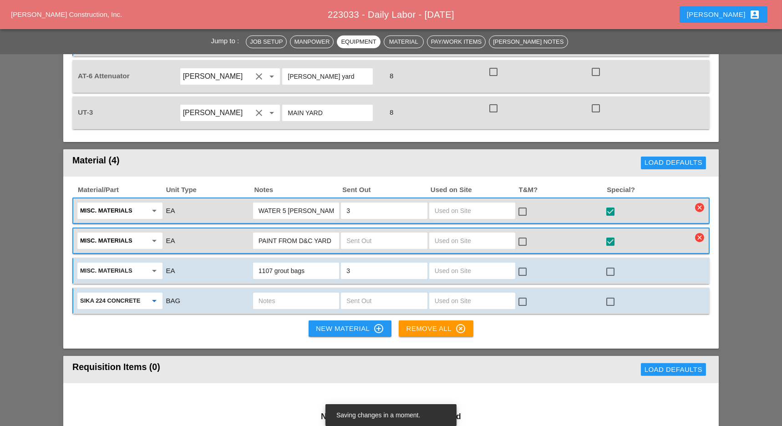
type input "SIKA 224 CONCRETE"
click at [275, 293] on input "text" at bounding box center [295, 300] width 75 height 15
type input "u"
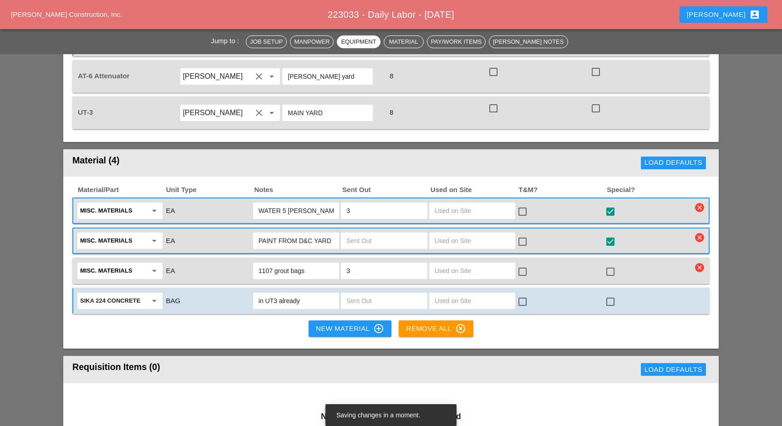
type input "in UT3 already"
click at [359, 293] on input "text" at bounding box center [383, 300] width 75 height 15
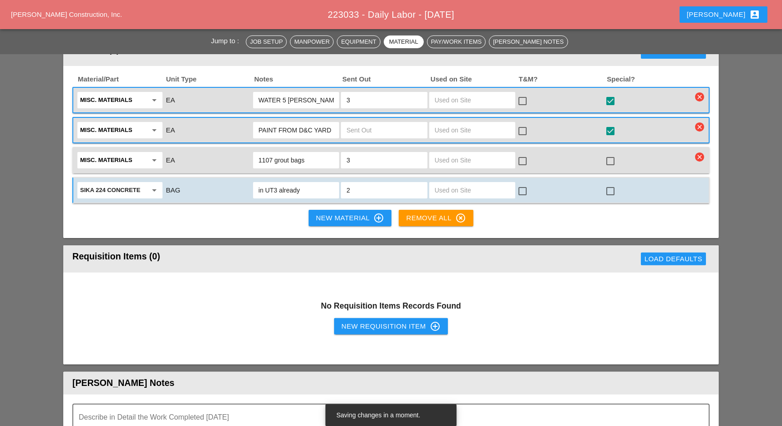
scroll to position [788, 0]
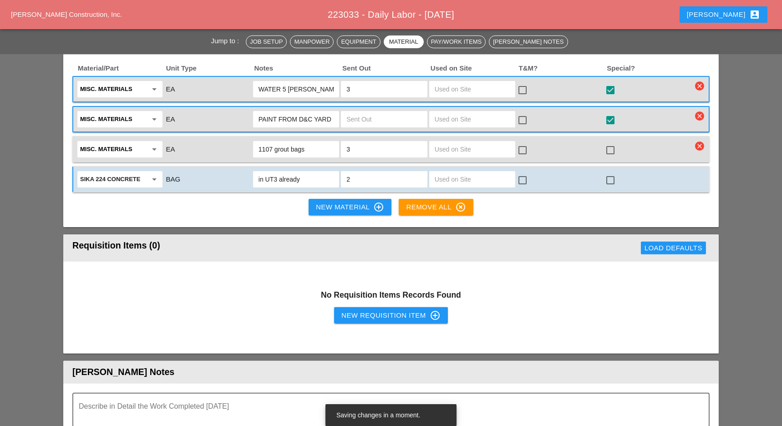
type input "2"
click at [377, 310] on div "New Requisition Item control_point" at bounding box center [390, 315] width 99 height 11
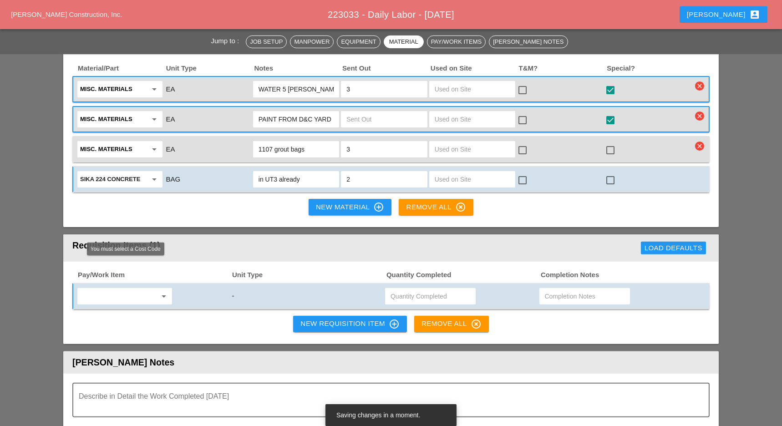
drag, startPoint x: 143, startPoint y: 267, endPoint x: 129, endPoint y: 269, distance: 14.2
click at [141, 289] on input "text" at bounding box center [118, 296] width 76 height 15
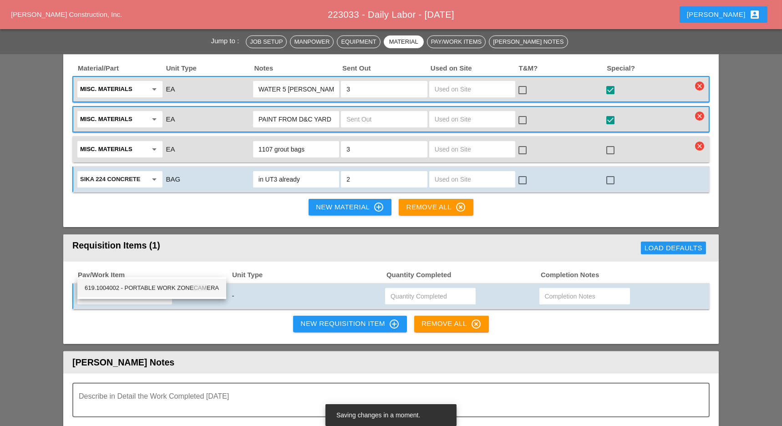
drag, startPoint x: 178, startPoint y: 288, endPoint x: 274, endPoint y: 285, distance: 96.5
click at [181, 288] on div "619.1004002 - PORTABLE WORK ZONE CAM ERA" at bounding box center [152, 288] width 134 height 11
type input "619.1004002 - PORTABLE WORK ZONE CAMERA"
click at [400, 289] on input "text" at bounding box center [430, 296] width 80 height 15
type input "4"
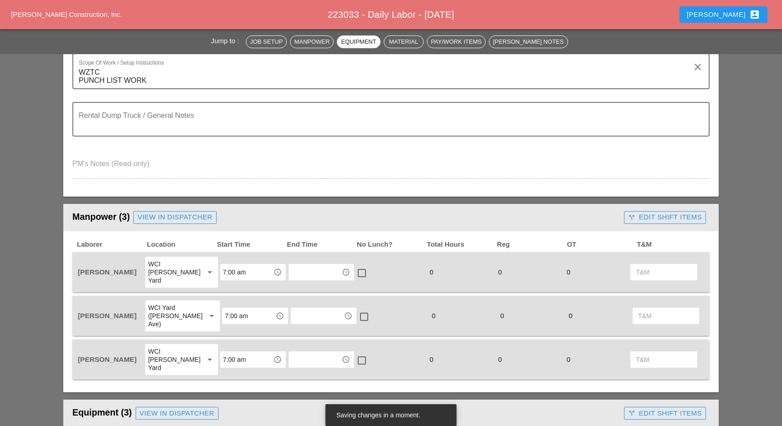
scroll to position [0, 0]
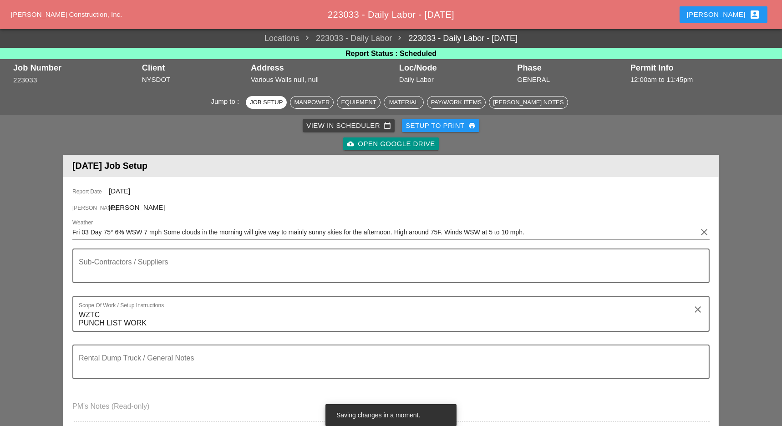
click at [435, 127] on div "Setup to Print print" at bounding box center [440, 126] width 70 height 10
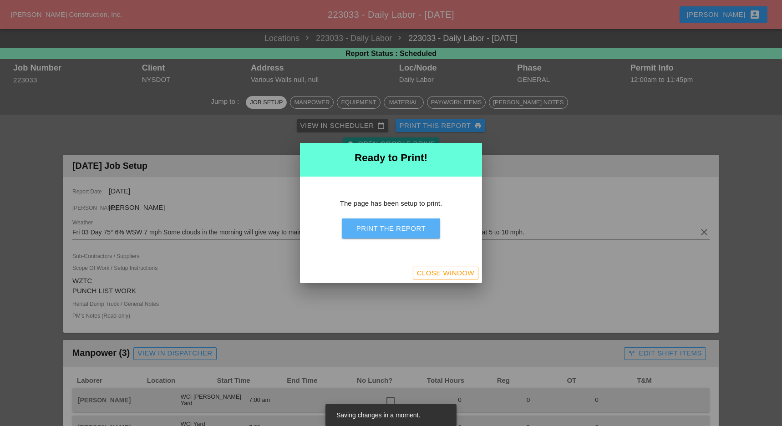
click at [396, 227] on div "Print the Report" at bounding box center [390, 228] width 69 height 10
drag, startPoint x: 472, startPoint y: 277, endPoint x: 494, endPoint y: 253, distance: 31.9
click at [472, 277] on div "Close Window" at bounding box center [445, 273] width 57 height 10
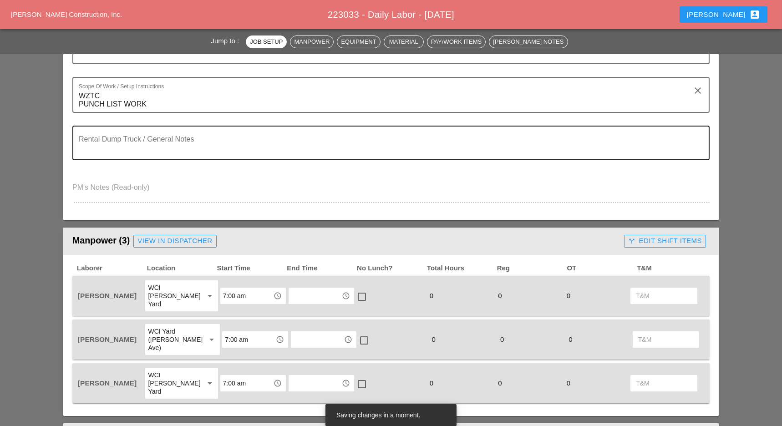
scroll to position [242, 0]
